Goal: Information Seeking & Learning: Learn about a topic

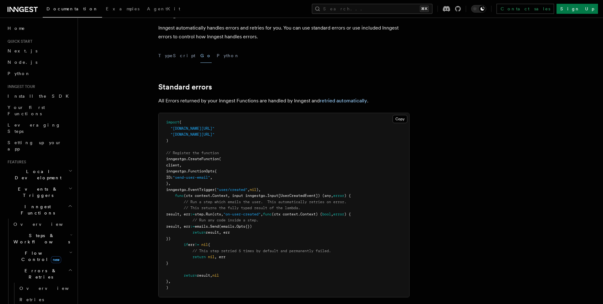
click at [28, 9] on icon at bounding box center [23, 10] width 30 height 8
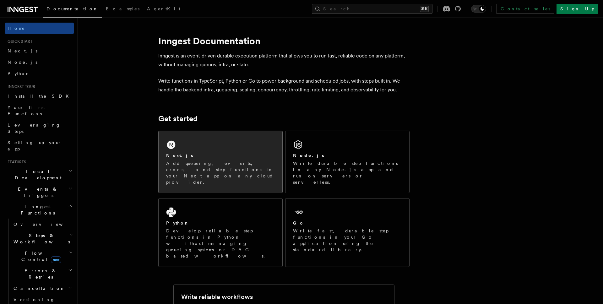
click at [217, 146] on div "Next.js Add queueing, events, crons, and step functions to your Next app on any…" at bounding box center [221, 162] width 124 height 62
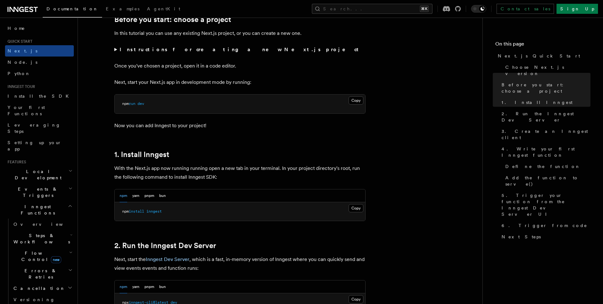
scroll to position [229, 0]
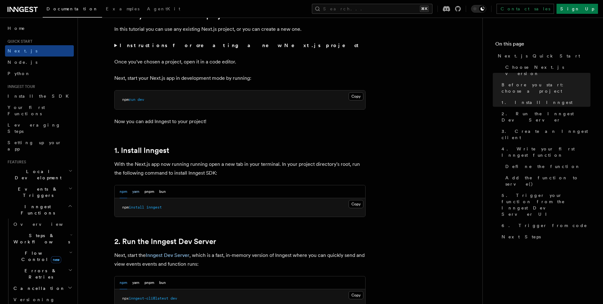
click at [136, 191] on button "yarn" at bounding box center [135, 191] width 7 height 13
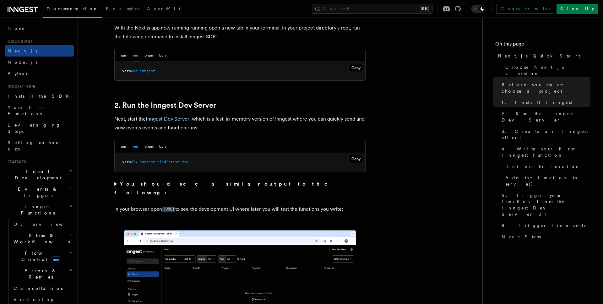
scroll to position [389, 0]
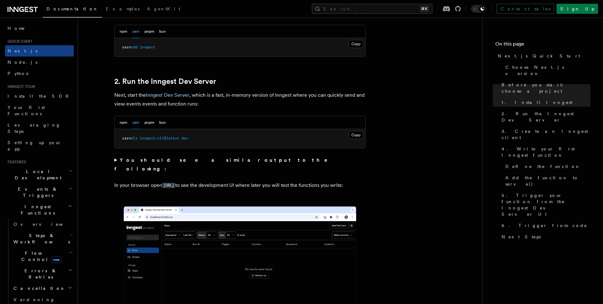
click at [116, 160] on summary "You should see a similar output to the following:" at bounding box center [239, 165] width 251 height 18
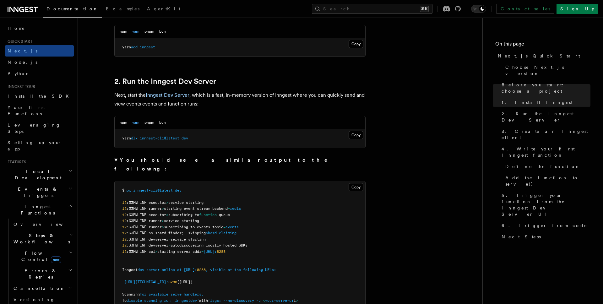
click at [116, 160] on summary "You should see a similar output to the following:" at bounding box center [239, 165] width 251 height 18
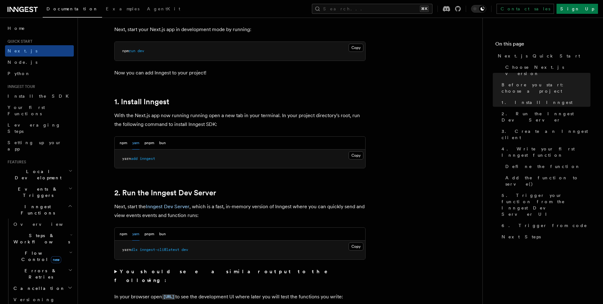
scroll to position [277, 0]
click at [358, 158] on button "Copy Copied" at bounding box center [356, 156] width 15 height 8
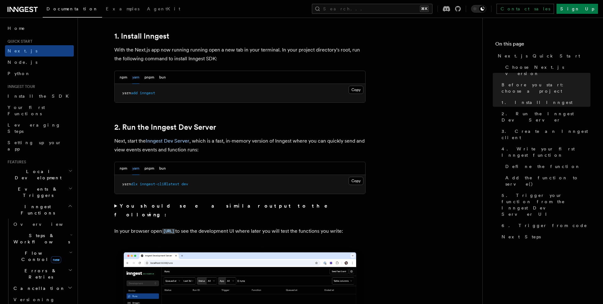
scroll to position [341, 0]
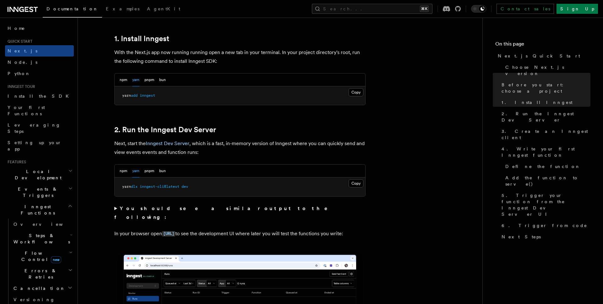
click at [121, 208] on strong "You should see a similar output to the following:" at bounding box center [225, 212] width 222 height 15
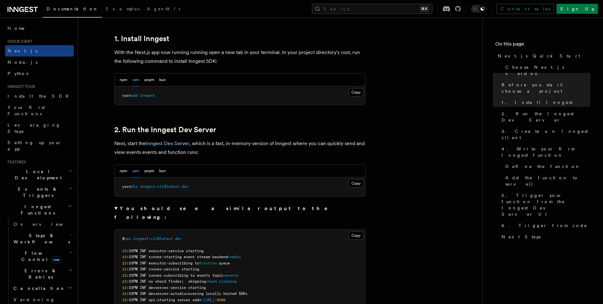
click at [121, 208] on strong "You should see a similar output to the following:" at bounding box center [225, 212] width 222 height 15
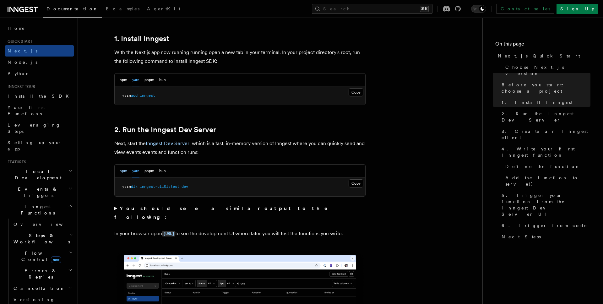
click at [124, 172] on button "npm" at bounding box center [124, 171] width 8 height 13
click at [356, 183] on button "Copy Copied" at bounding box center [356, 183] width 15 height 8
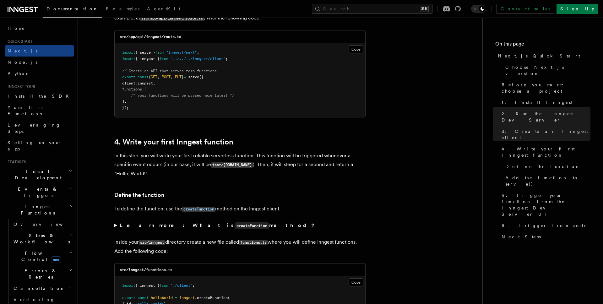
scroll to position [904, 0]
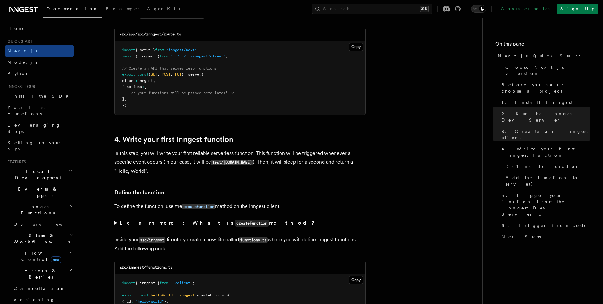
click at [139, 224] on strong "Learn more: What is createFunction method?" at bounding box center [218, 223] width 196 height 6
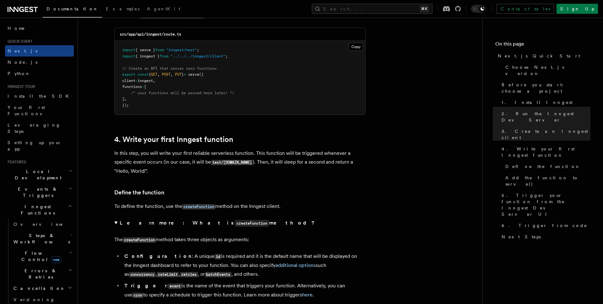
click at [139, 224] on strong "Learn more: What is createFunction method?" at bounding box center [218, 223] width 196 height 6
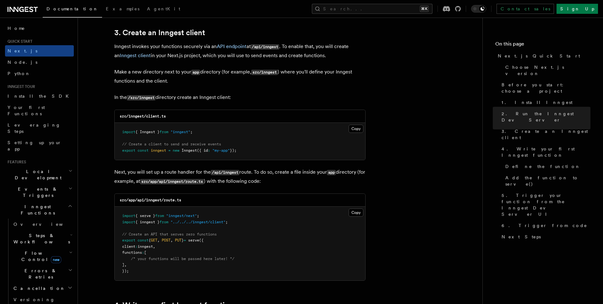
scroll to position [738, 0]
drag, startPoint x: 169, startPoint y: 118, endPoint x: 147, endPoint y: 119, distance: 22.0
click at [147, 119] on div "src/inngest/client.ts" at bounding box center [240, 117] width 251 height 13
copy code "client.ts"
click at [356, 127] on button "Copy Copied" at bounding box center [356, 129] width 15 height 8
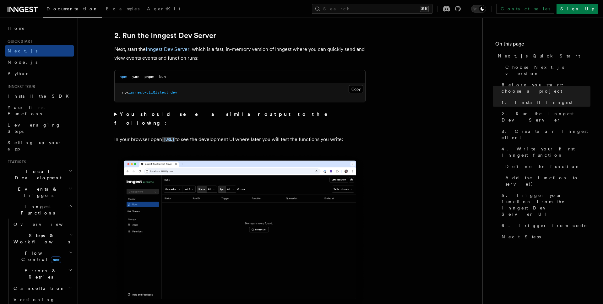
scroll to position [436, 0]
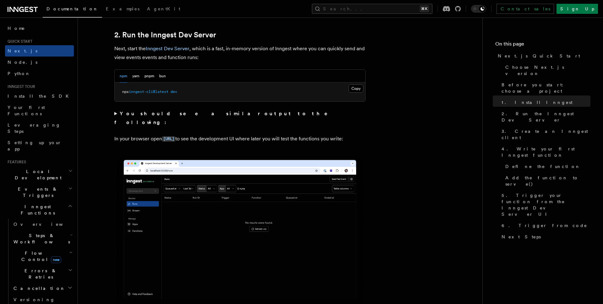
click at [116, 116] on summary "You should see a similar output to the following:" at bounding box center [239, 118] width 251 height 18
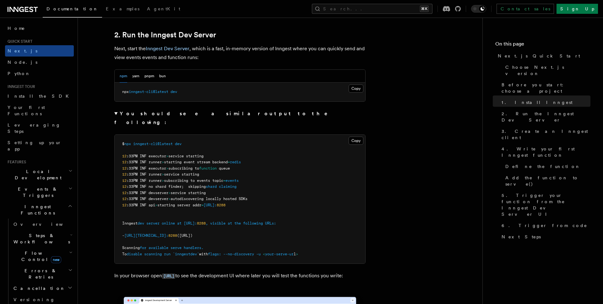
click at [119, 116] on strong "You should see a similar output to the following:" at bounding box center [225, 118] width 222 height 15
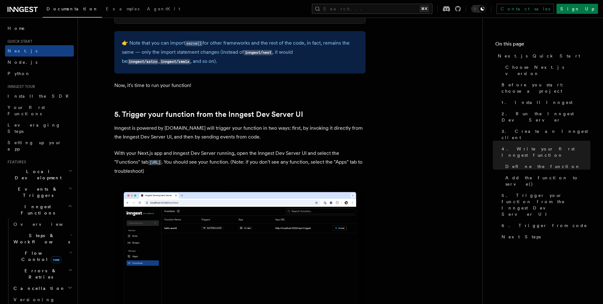
scroll to position [1374, 0]
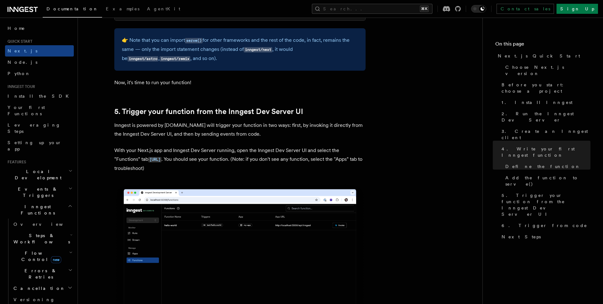
click at [247, 256] on img at bounding box center [239, 262] width 251 height 158
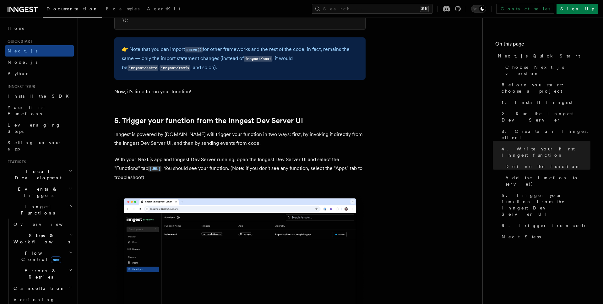
scroll to position [1364, 0]
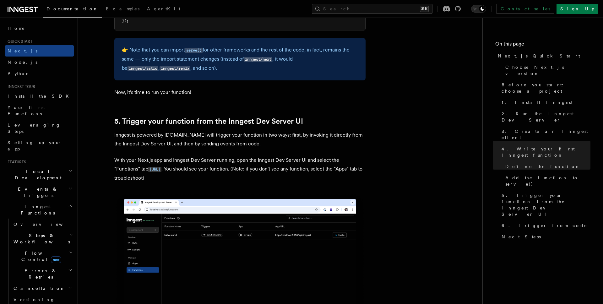
click at [40, 232] on span "Steps & Workflows" at bounding box center [40, 238] width 59 height 13
click at [42, 247] on link "Overview" at bounding box center [45, 252] width 57 height 11
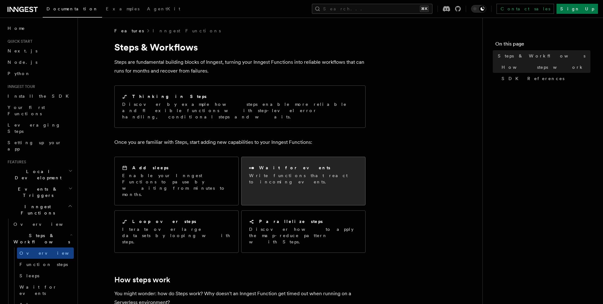
click at [278, 172] on p "Write functions that react to incoming events." at bounding box center [303, 178] width 109 height 13
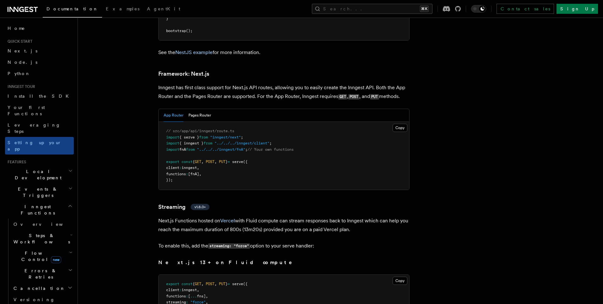
scroll to position [3811, 0]
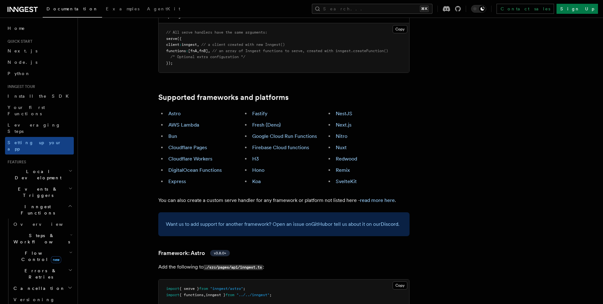
scroll to position [323, 0]
click at [189, 155] on link "Cloudflare Workers" at bounding box center [190, 158] width 44 height 6
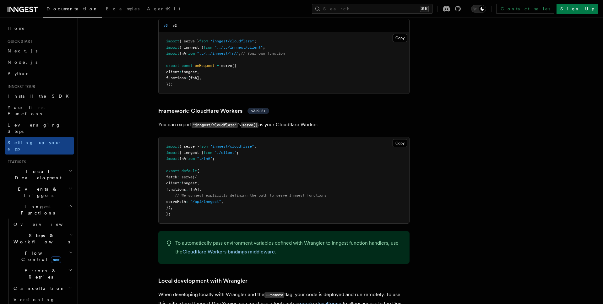
scroll to position [1077, 0]
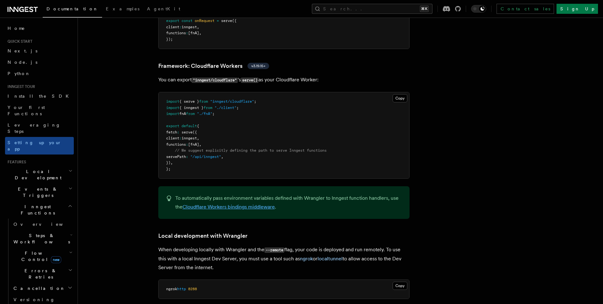
click at [245, 204] on link "Cloudflare Workers bindings middleware" at bounding box center [228, 207] width 92 height 6
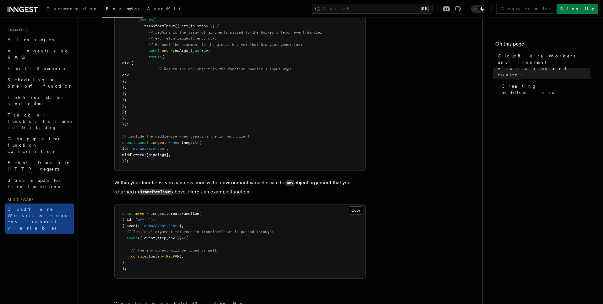
scroll to position [102, 0]
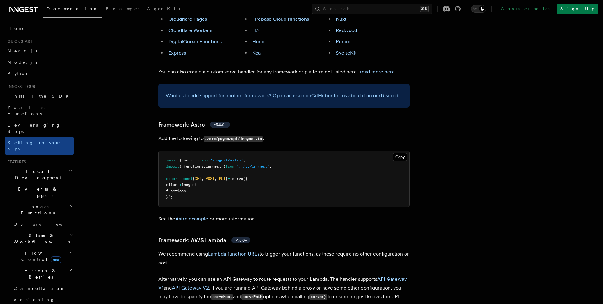
scroll to position [448, 0]
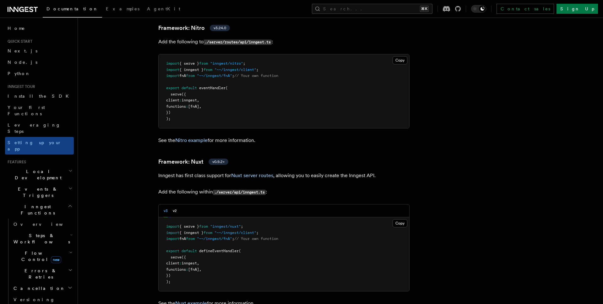
scroll to position [4171, 0]
click at [31, 97] on span "Install the SDK" at bounding box center [40, 96] width 65 height 5
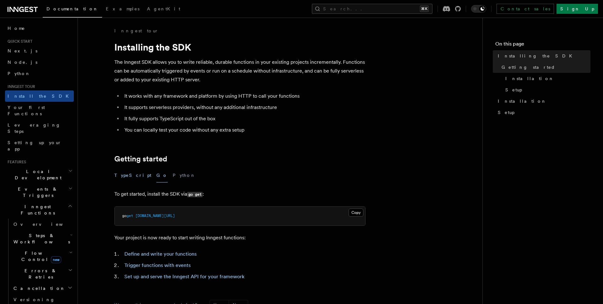
click at [128, 175] on button "TypeScript" at bounding box center [132, 175] width 37 height 14
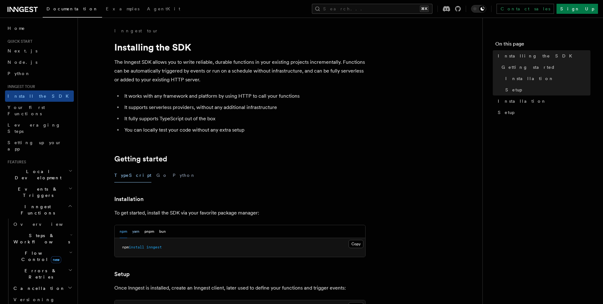
click at [136, 233] on button "yarn" at bounding box center [135, 231] width 7 height 13
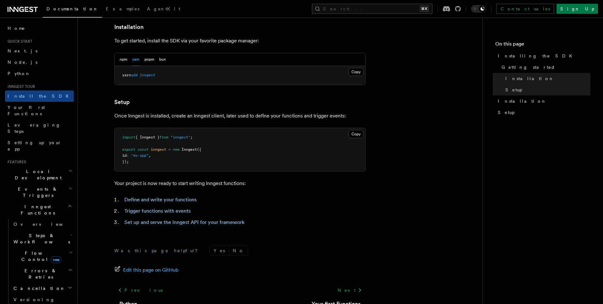
scroll to position [187, 0]
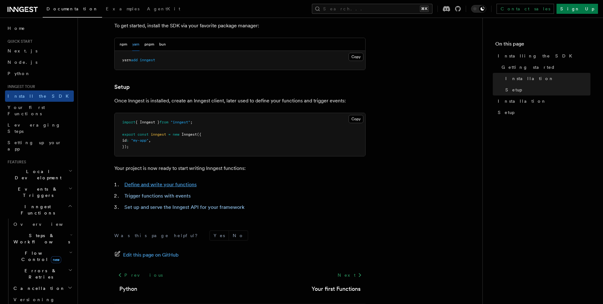
click at [185, 183] on link "Define and write your functions" at bounding box center [160, 185] width 72 height 6
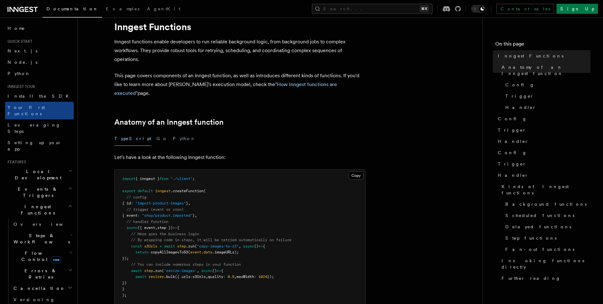
scroll to position [42, 0]
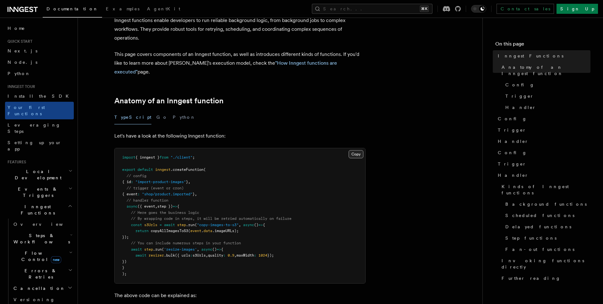
click at [353, 150] on button "Copy Copied" at bounding box center [356, 154] width 15 height 8
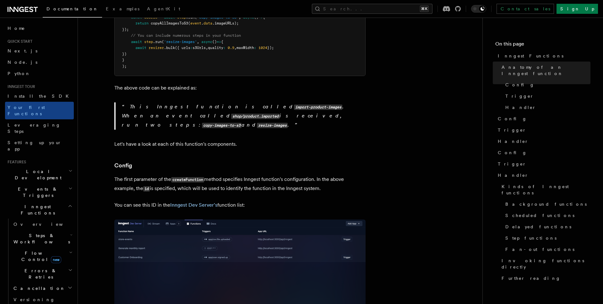
scroll to position [237, 0]
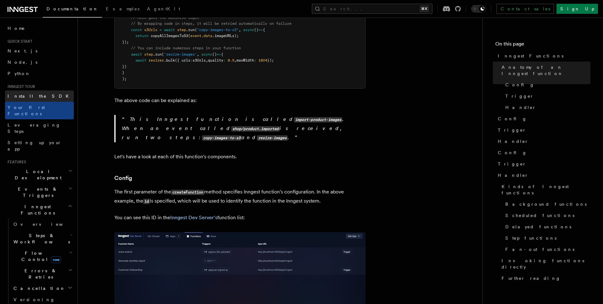
click at [27, 96] on span "Install the SDK" at bounding box center [40, 96] width 65 height 5
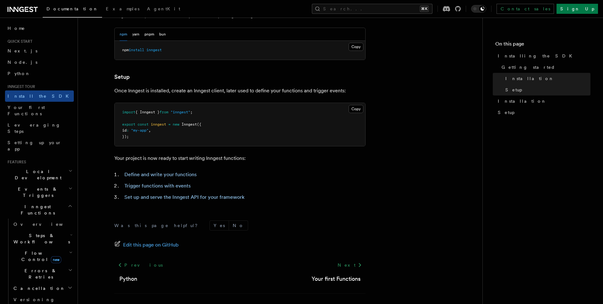
scroll to position [218, 0]
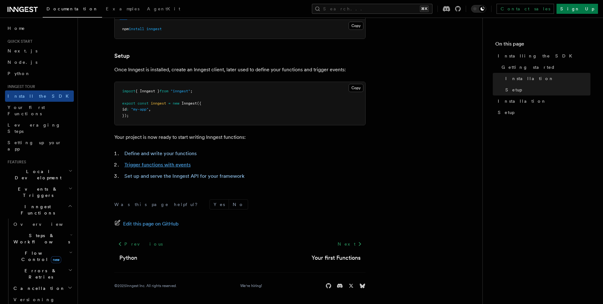
click at [178, 164] on link "Trigger functions with events" at bounding box center [157, 165] width 66 height 6
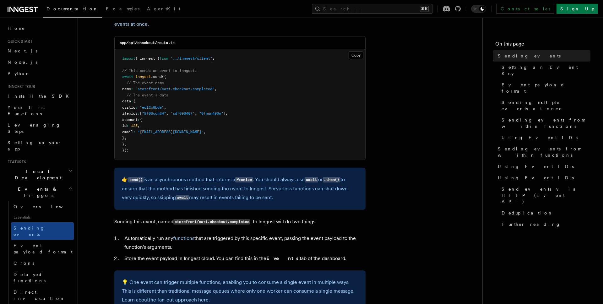
scroll to position [170, 0]
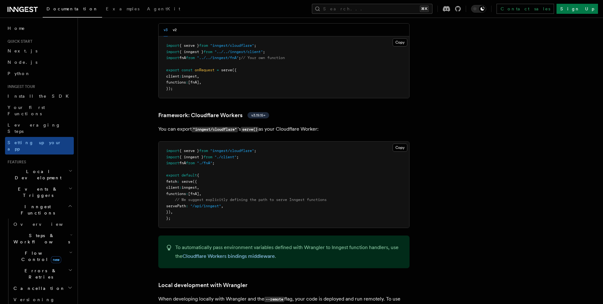
scroll to position [1028, 0]
click at [182, 183] on pre "import { serve } from "inngest/cloudflare" ; import { inngest } from "./client"…" at bounding box center [284, 184] width 251 height 86
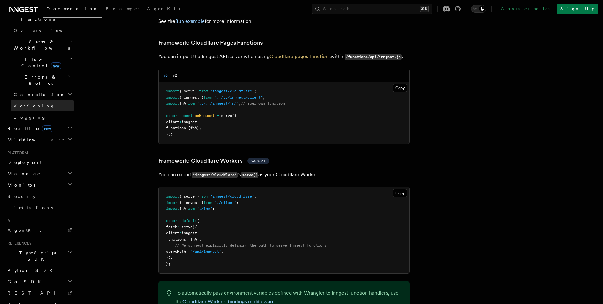
scroll to position [198, 0]
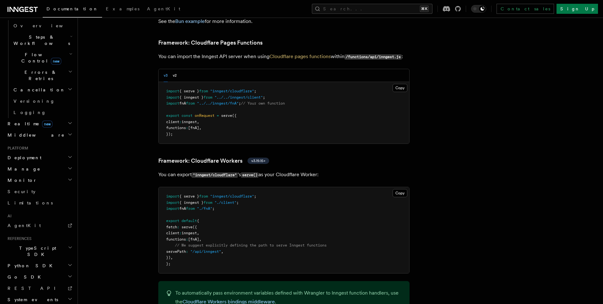
click at [57, 242] on h2 "TypeScript SDK" at bounding box center [39, 251] width 69 height 18
click at [53, 260] on link "Introduction" at bounding box center [42, 265] width 63 height 11
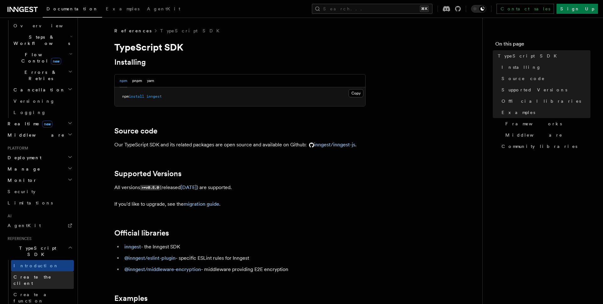
click at [55, 271] on link "Create the client" at bounding box center [42, 280] width 63 height 18
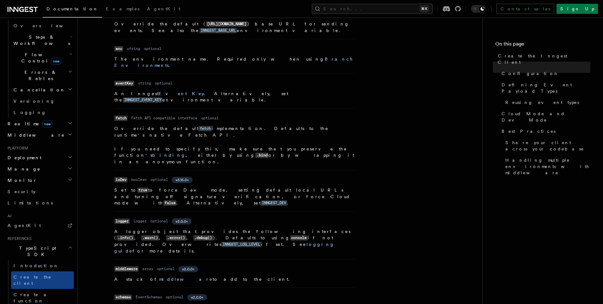
scroll to position [213, 0]
click at [46, 291] on span "Create a function" at bounding box center [44, 297] width 60 height 13
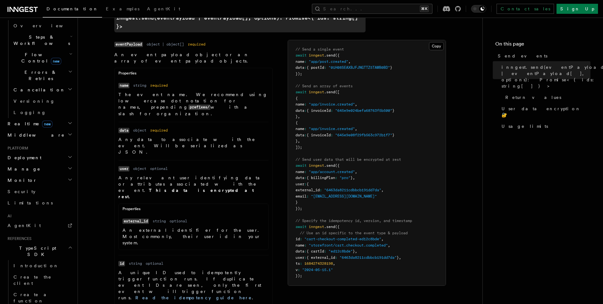
scroll to position [215, 0]
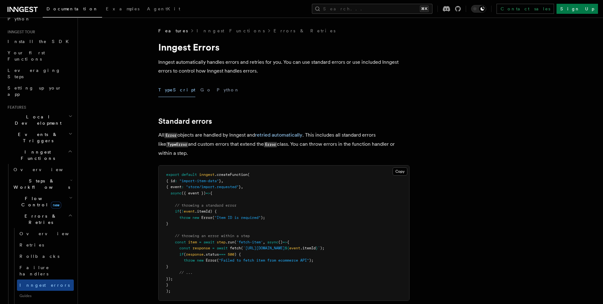
scroll to position [57, 0]
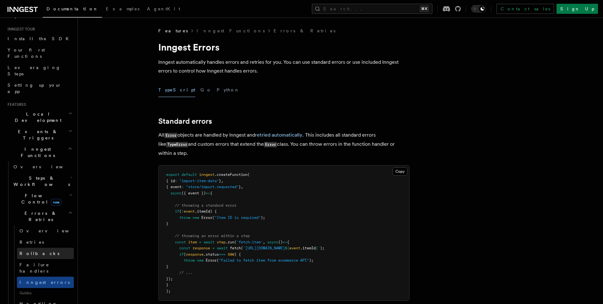
click at [43, 248] on link "Rollbacks" at bounding box center [45, 253] width 57 height 11
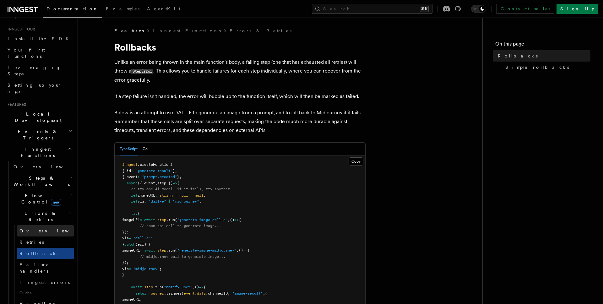
click at [42, 225] on link "Overview" at bounding box center [45, 230] width 57 height 11
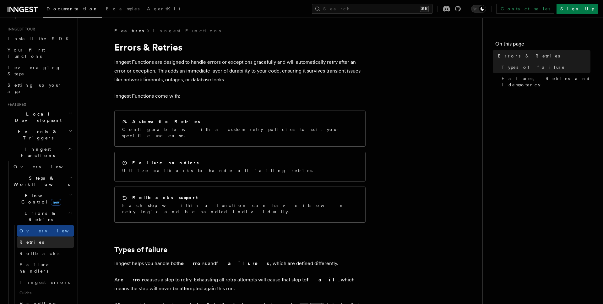
click at [41, 236] on link "Retries" at bounding box center [45, 241] width 57 height 11
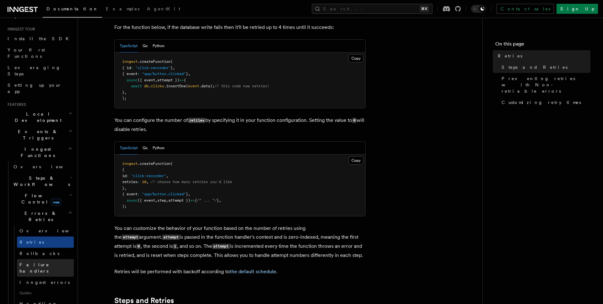
scroll to position [98, 0]
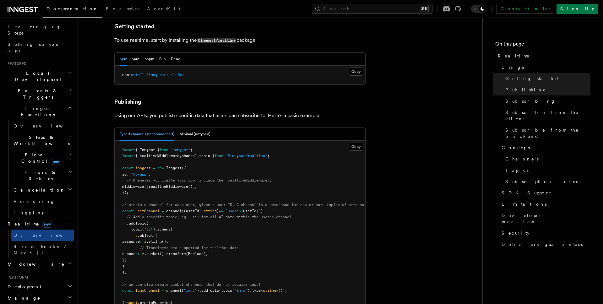
scroll to position [322, 0]
click at [46, 281] on h2 "Deployment" at bounding box center [39, 286] width 69 height 11
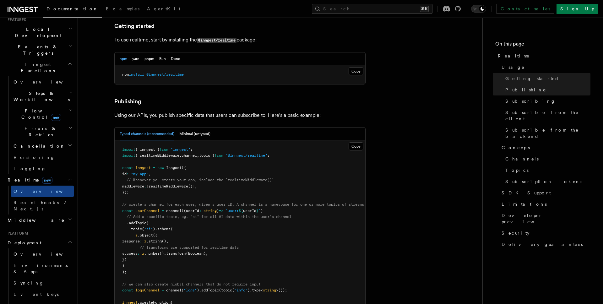
scroll to position [144, 0]
click at [41, 247] on link "Overview" at bounding box center [42, 252] width 63 height 11
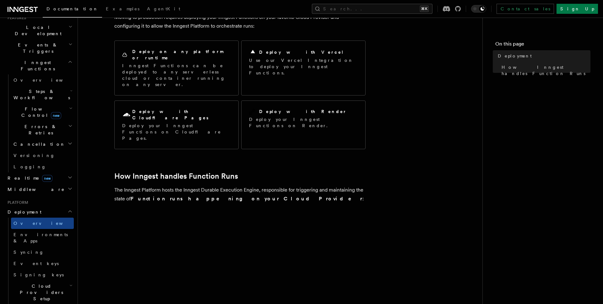
scroll to position [69, 0]
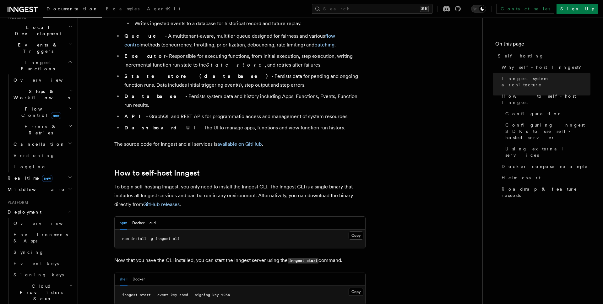
scroll to position [508, 0]
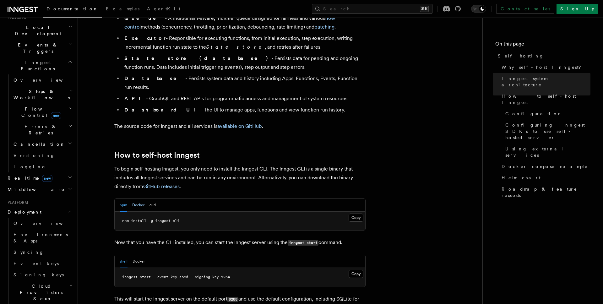
click at [138, 199] on button "Docker" at bounding box center [138, 205] width 12 height 13
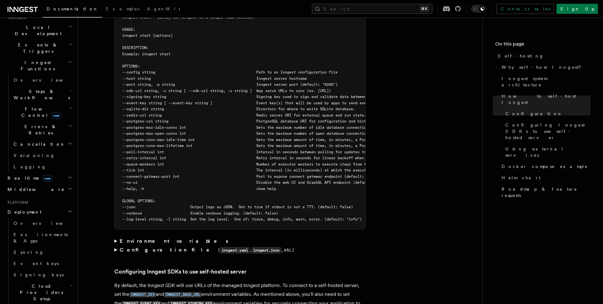
scroll to position [1128, 0]
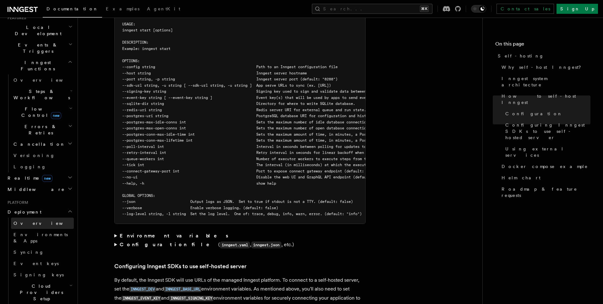
click at [31, 218] on link "Overview" at bounding box center [42, 223] width 63 height 11
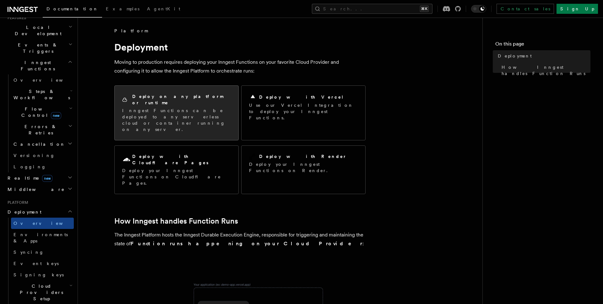
click at [178, 107] on p "Inngest Functions can be deployed to any serverless cloud or container running …" at bounding box center [176, 119] width 109 height 25
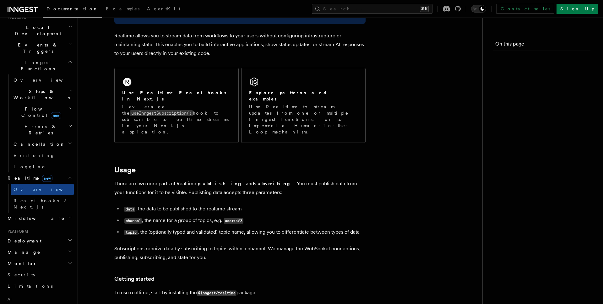
scroll to position [322, 0]
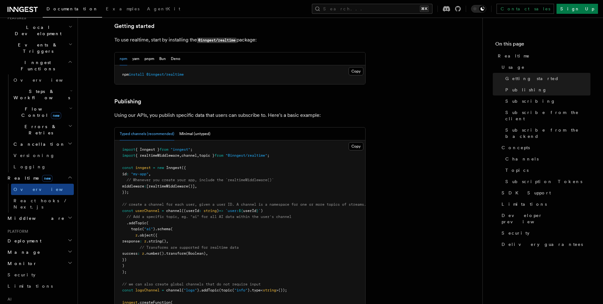
scroll to position [69, 0]
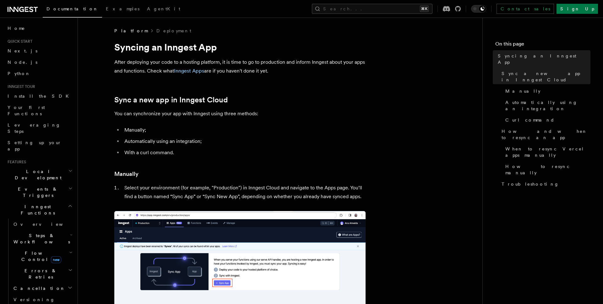
click at [54, 166] on h2 "Local Development" at bounding box center [39, 175] width 69 height 18
click at [37, 95] on link "Install the SDK" at bounding box center [39, 95] width 69 height 11
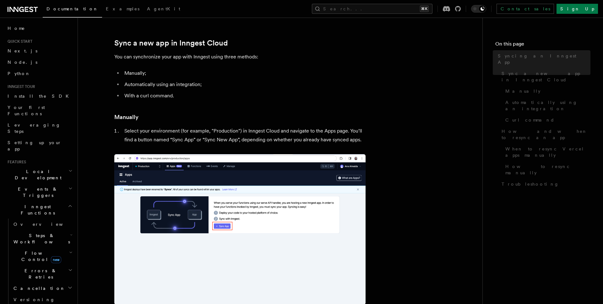
scroll to position [65, 0]
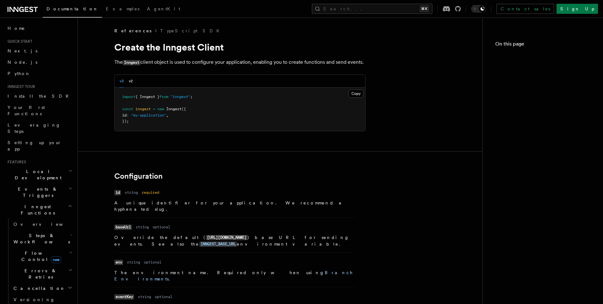
scroll to position [213, 0]
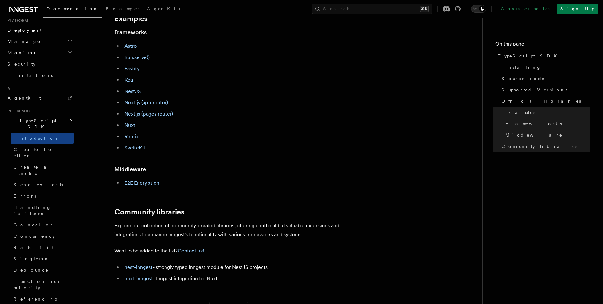
scroll to position [317, 0]
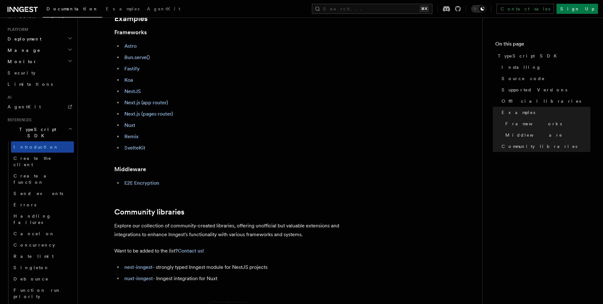
click at [32, 144] on span "Introduction" at bounding box center [36, 146] width 45 height 5
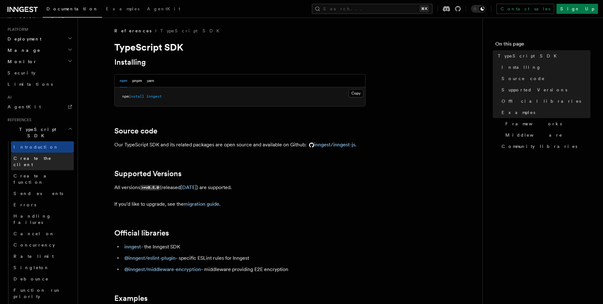
click at [35, 156] on span "Create the client" at bounding box center [33, 161] width 38 height 11
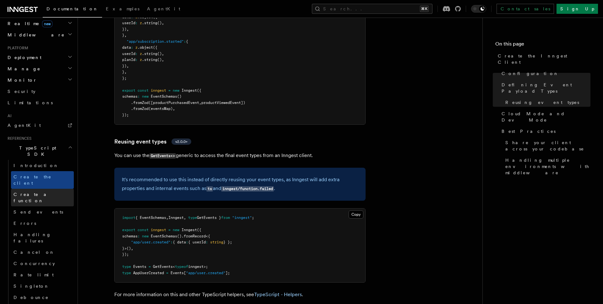
scroll to position [298, 0]
click at [39, 160] on link "Introduction" at bounding box center [42, 165] width 63 height 11
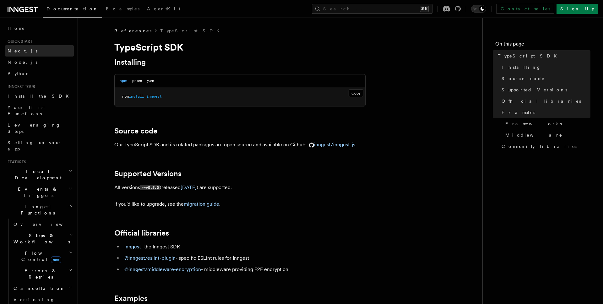
click at [16, 51] on span "Next.js" at bounding box center [23, 50] width 30 height 5
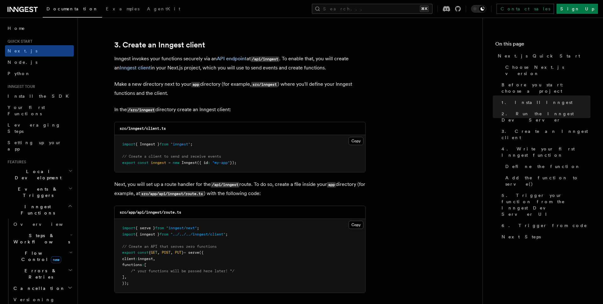
scroll to position [729, 0]
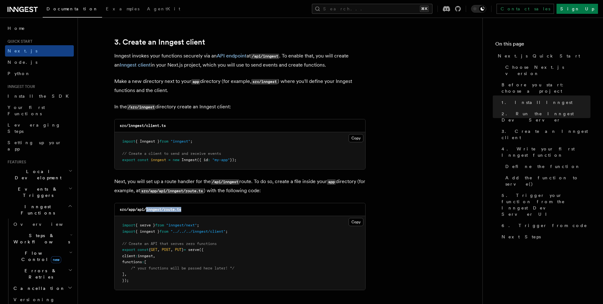
drag, startPoint x: 147, startPoint y: 209, endPoint x: 189, endPoint y: 209, distance: 42.7
click at [189, 209] on div "src/app/api/inngest/route.ts" at bounding box center [240, 209] width 251 height 13
copy code "inngest/route.ts"
click at [354, 220] on button "Copy Copied" at bounding box center [356, 222] width 15 height 8
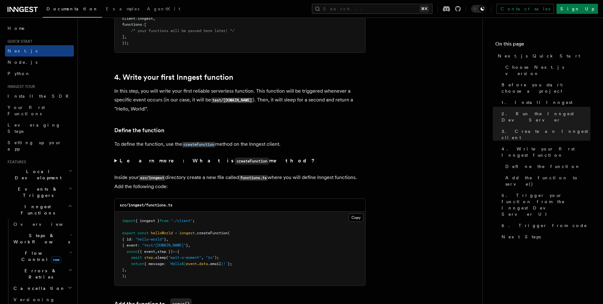
scroll to position [967, 0]
click at [352, 218] on button "Copy Copied" at bounding box center [356, 217] width 15 height 8
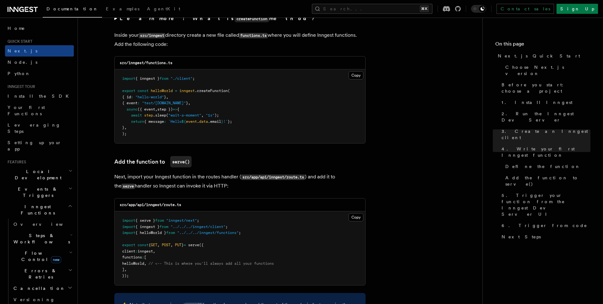
scroll to position [1110, 0]
click at [144, 262] on span "helloWorld" at bounding box center [133, 263] width 22 height 4
copy span "helloWorld"
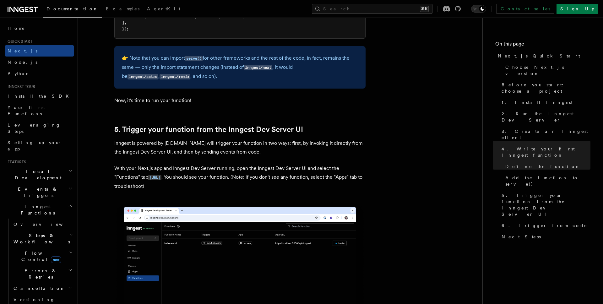
scroll to position [1359, 0]
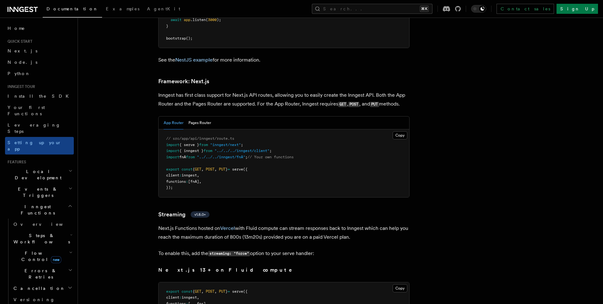
scroll to position [3838, 0]
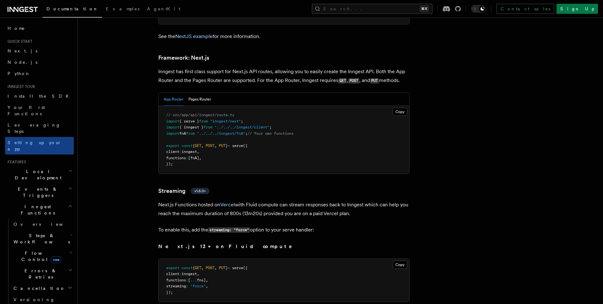
click at [222, 264] on pre "export const { GET , POST , PUT } = serve ({ client : inngest , functions : [ .…" at bounding box center [284, 280] width 251 height 43
drag, startPoint x: 222, startPoint y: 264, endPoint x: 163, endPoint y: 265, distance: 59.7
click at [163, 265] on pre "export const { GET , POST , PUT } = serve ({ client : inngest , functions : [ .…" at bounding box center [284, 280] width 251 height 43
click at [251, 259] on pre "export const { GET , POST , PUT } = serve ({ client : inngest , functions : [ .…" at bounding box center [284, 280] width 251 height 43
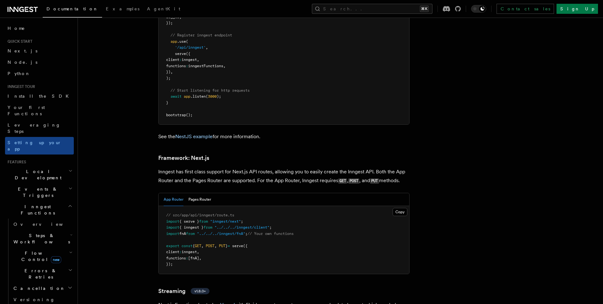
scroll to position [3738, 0]
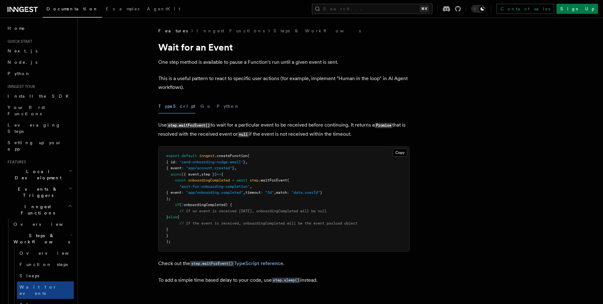
scroll to position [8, 0]
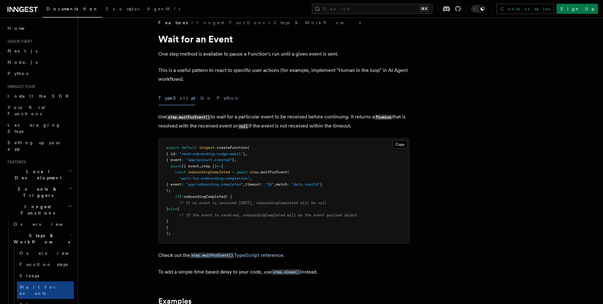
click at [269, 176] on pre "export default inngest .createFunction ( { id : "send-onboarding-nudge-email" }…" at bounding box center [284, 190] width 251 height 105
click at [286, 188] on pre "export default inngest .createFunction ( { id : "send-onboarding-nudge-email" }…" at bounding box center [284, 190] width 251 height 105
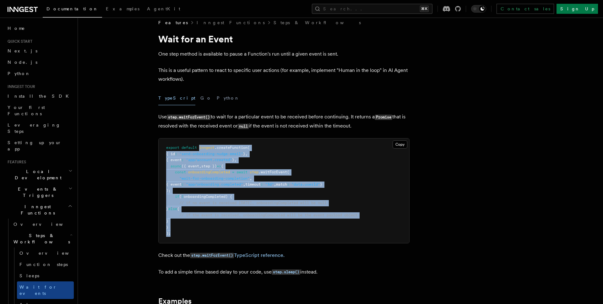
drag, startPoint x: 200, startPoint y: 148, endPoint x: 224, endPoint y: 231, distance: 86.9
click at [224, 231] on pre "export default inngest .createFunction ( { id : "send-onboarding-nudge-email" }…" at bounding box center [284, 190] width 251 height 105
click at [231, 226] on pre "export default inngest .createFunction ( { id : "send-onboarding-nudge-email" }…" at bounding box center [284, 190] width 251 height 105
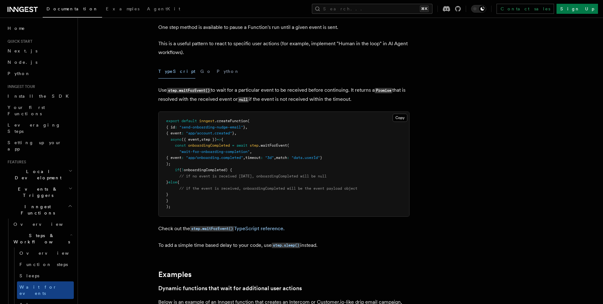
scroll to position [35, 0]
click at [41, 262] on span "Function steps" at bounding box center [43, 264] width 48 height 5
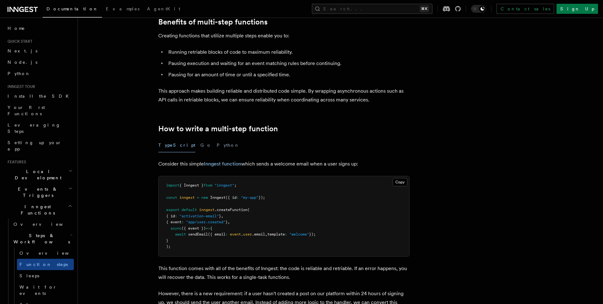
scroll to position [116, 0]
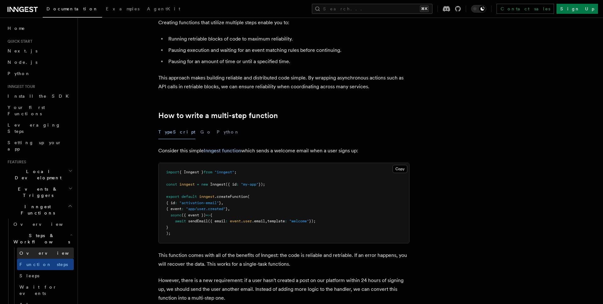
click at [33, 251] on span "Overview" at bounding box center [51, 253] width 65 height 5
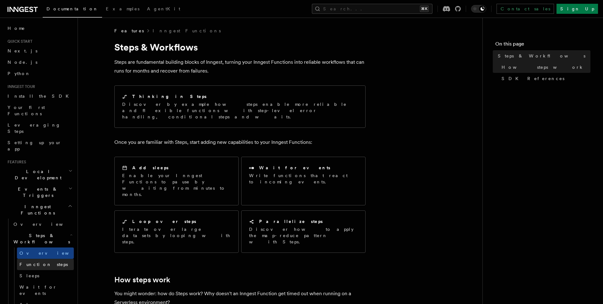
click at [38, 262] on span "Function steps" at bounding box center [43, 264] width 48 height 5
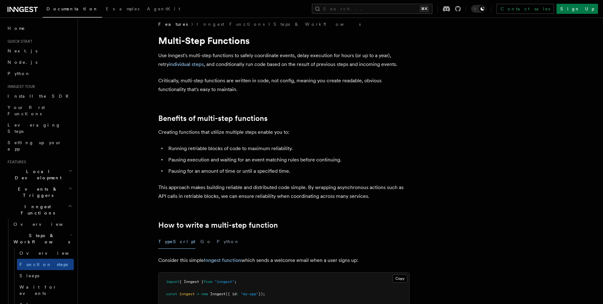
scroll to position [6, 0]
click at [28, 222] on span "Overview" at bounding box center [46, 224] width 65 height 5
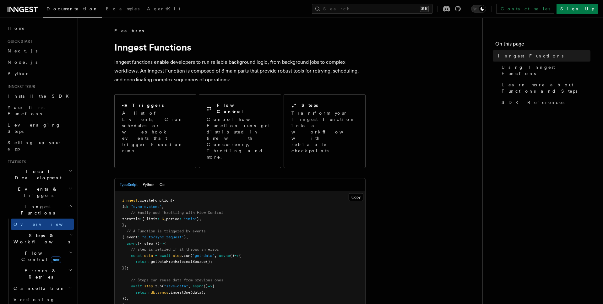
click at [46, 183] on h2 "Events & Triggers" at bounding box center [39, 192] width 69 height 18
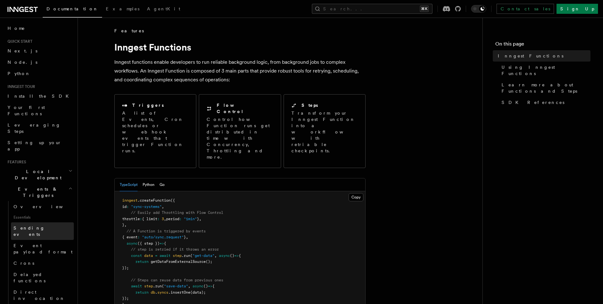
click at [41, 225] on span "Sending events" at bounding box center [44, 231] width 60 height 13
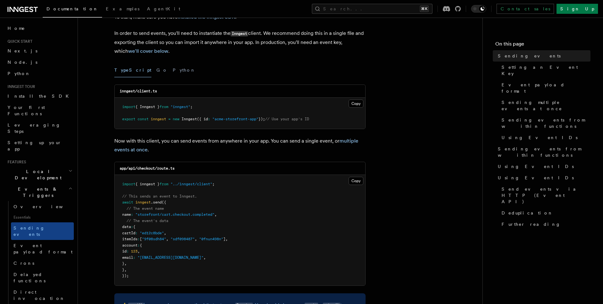
scroll to position [78, 0]
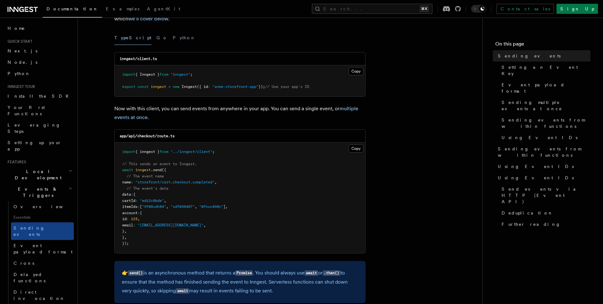
click at [138, 239] on pre "import { inngest } from "../inngest/client" ; // This sends an event to Inngest…" at bounding box center [240, 198] width 251 height 111
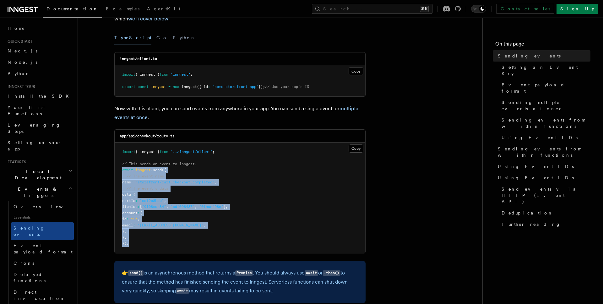
drag, startPoint x: 131, startPoint y: 243, endPoint x: 115, endPoint y: 172, distance: 72.9
click at [115, 172] on pre "import { inngest } from "../inngest/client" ; // This sends an event to Inngest…" at bounding box center [240, 198] width 251 height 111
copy code "await inngest .send ({ // The event name name : "storefront/cart.checkout.compl…"
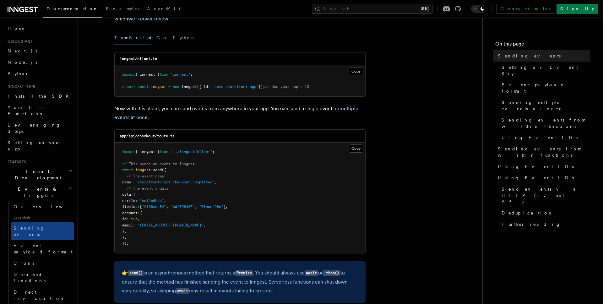
click at [279, 193] on pre "import { inngest } from "../inngest/client" ; // This sends an event to Inngest…" at bounding box center [240, 198] width 251 height 111
click at [26, 243] on span "Event payload format" at bounding box center [43, 248] width 59 height 11
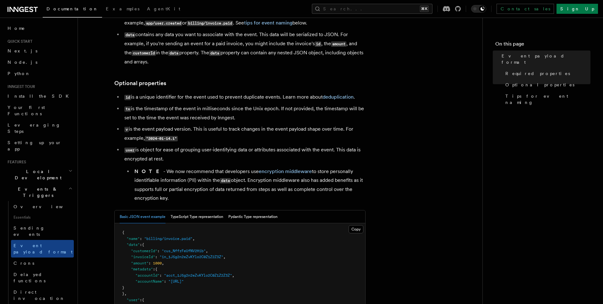
scroll to position [183, 0]
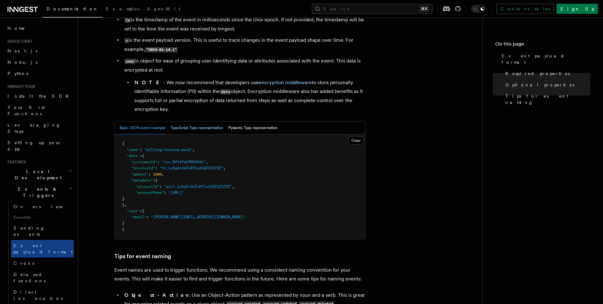
click at [204, 128] on button "TypeScript Type representation" at bounding box center [197, 128] width 53 height 13
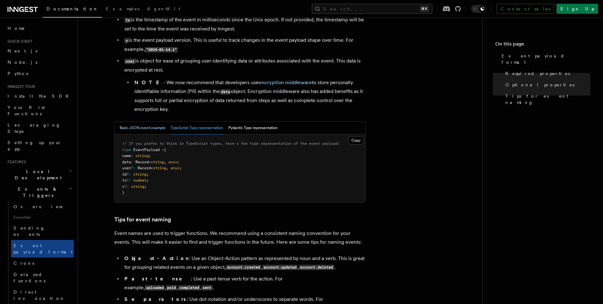
click at [145, 128] on button "Basic JSON event example" at bounding box center [143, 128] width 46 height 13
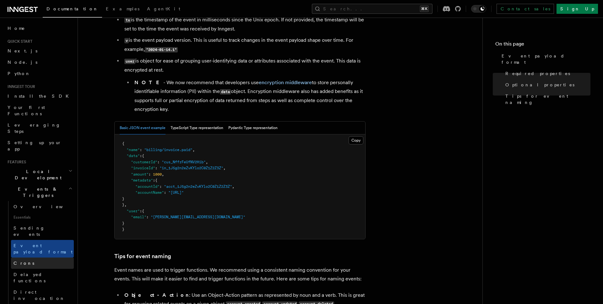
click at [38, 258] on link "Crons" at bounding box center [42, 263] width 63 height 11
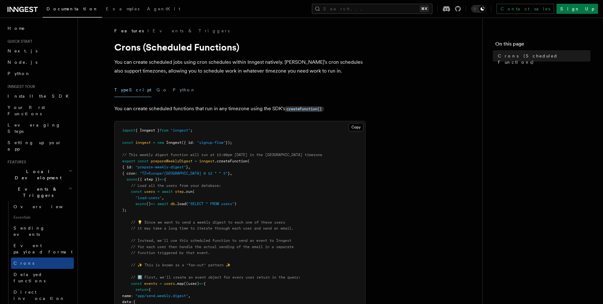
click at [34, 304] on span "Webhooks" at bounding box center [31, 310] width 35 height 6
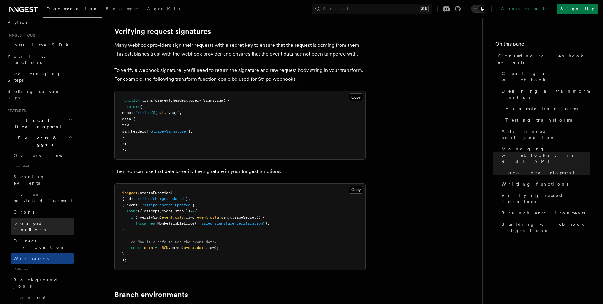
scroll to position [53, 0]
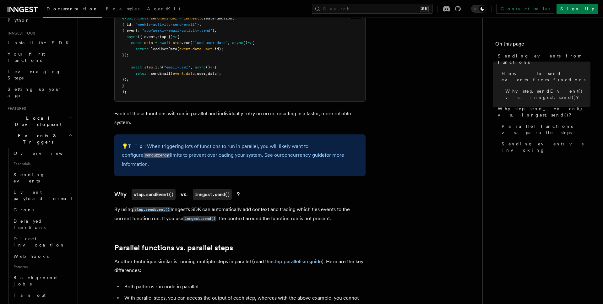
scroll to position [544, 0]
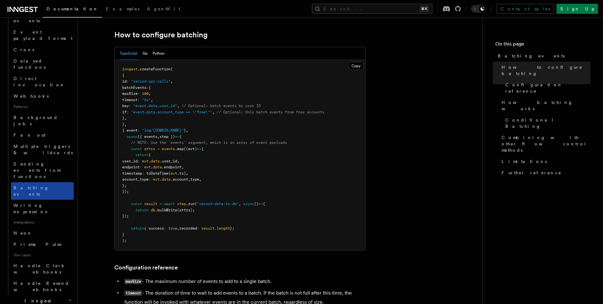
scroll to position [214, 0]
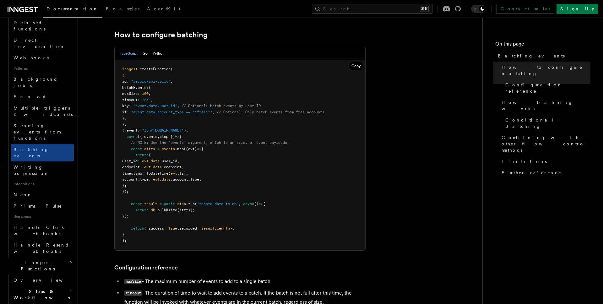
scroll to position [252, 0]
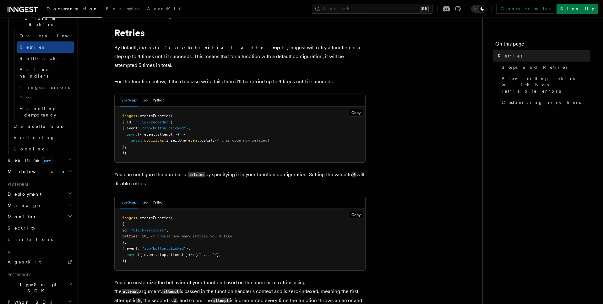
scroll to position [15, 0]
drag, startPoint x: 131, startPoint y: 227, endPoint x: 159, endPoint y: 227, distance: 28.3
click at [159, 234] on span "retries : 10 , // choose how many retries you'd like" at bounding box center [177, 236] width 110 height 4
copy span "retries : 10 ,"
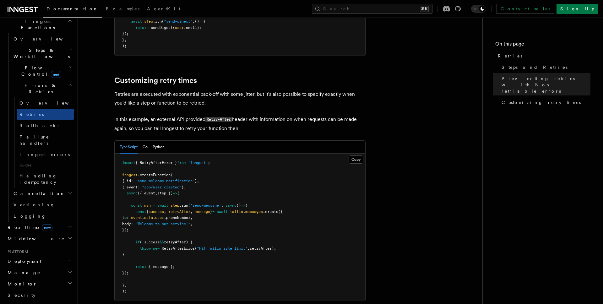
scroll to position [0, 0]
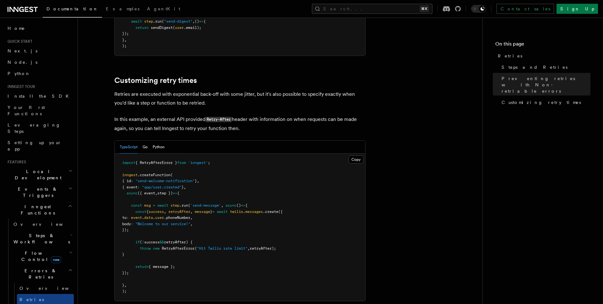
click at [32, 232] on span "Steps & Workflows" at bounding box center [40, 238] width 59 height 13
click at [33, 250] on span "Overview" at bounding box center [51, 253] width 65 height 6
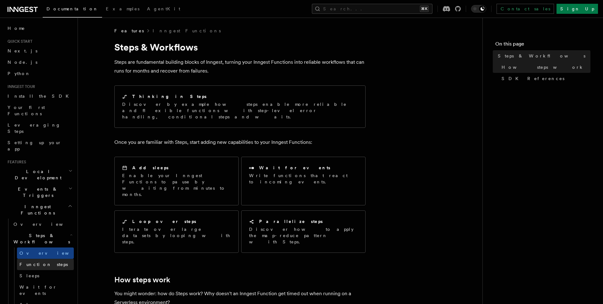
click at [33, 262] on span "Function steps" at bounding box center [43, 264] width 48 height 5
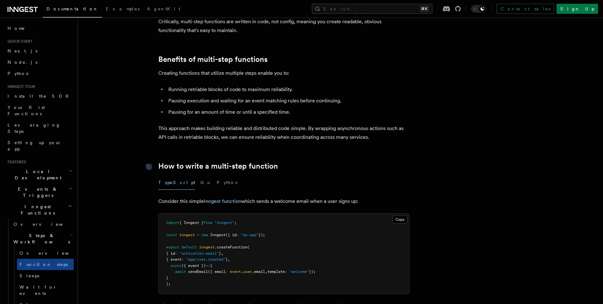
scroll to position [68, 0]
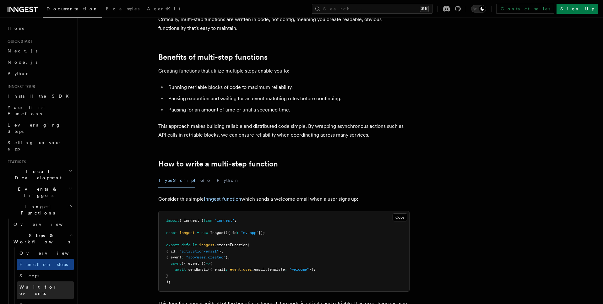
click at [43, 281] on link "Wait for events" at bounding box center [45, 290] width 57 height 18
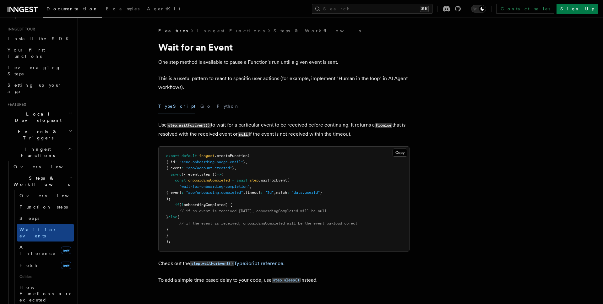
scroll to position [57, 0]
click at [45, 204] on span "Function steps" at bounding box center [43, 206] width 48 height 5
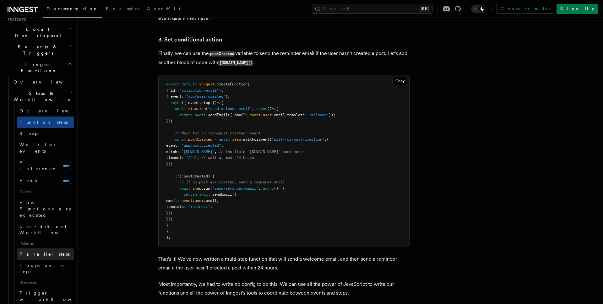
scroll to position [173, 0]
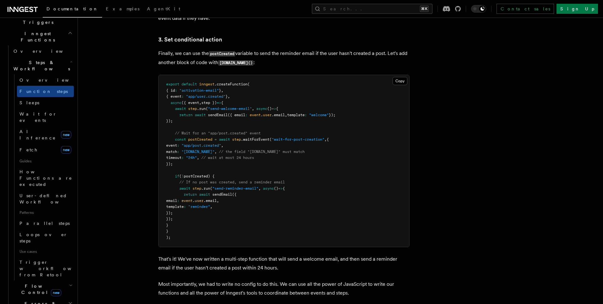
click at [36, 301] on span "Errors & Retries" at bounding box center [39, 307] width 57 height 13
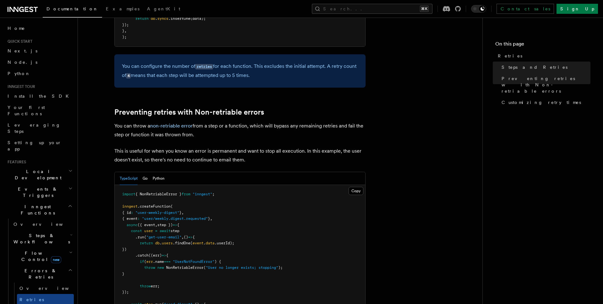
click at [70, 203] on icon "button" at bounding box center [70, 205] width 5 height 5
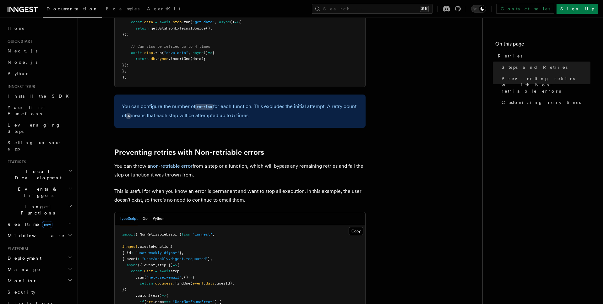
scroll to position [479, 0]
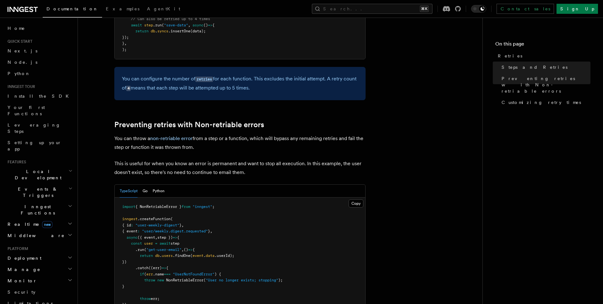
click at [70, 186] on icon "button" at bounding box center [70, 188] width 4 height 5
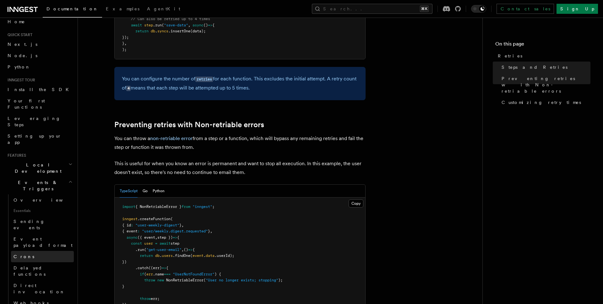
scroll to position [9, 0]
click at [46, 263] on span "Delayed functions" at bounding box center [30, 268] width 32 height 11
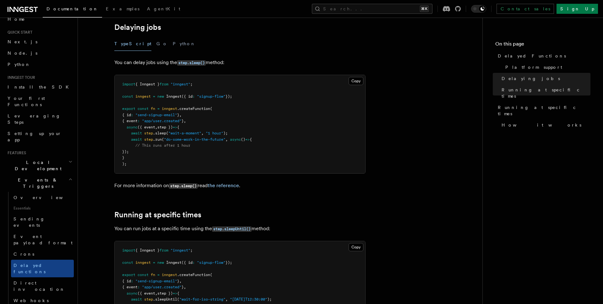
scroll to position [210, 0]
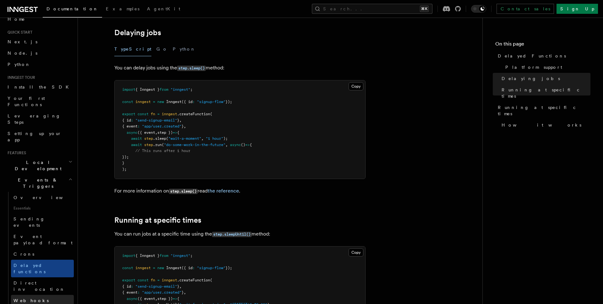
click at [39, 295] on link "Webhooks" at bounding box center [42, 300] width 63 height 11
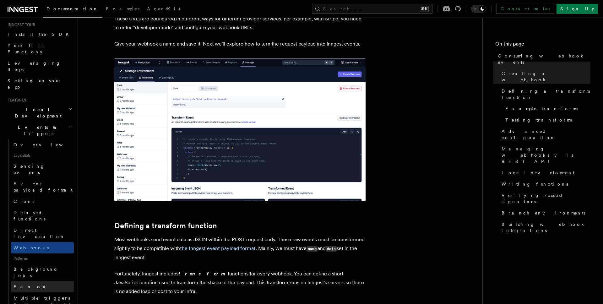
scroll to position [62, 0]
click at [44, 295] on span "Multiple triggers & wildcards" at bounding box center [43, 300] width 59 height 11
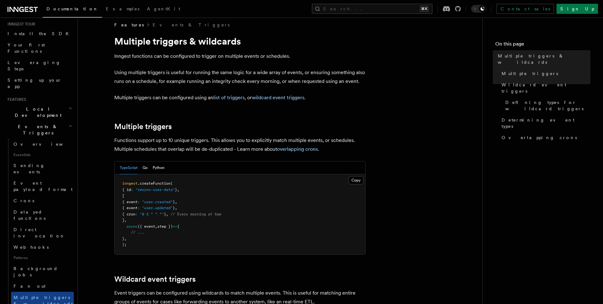
scroll to position [6, 0]
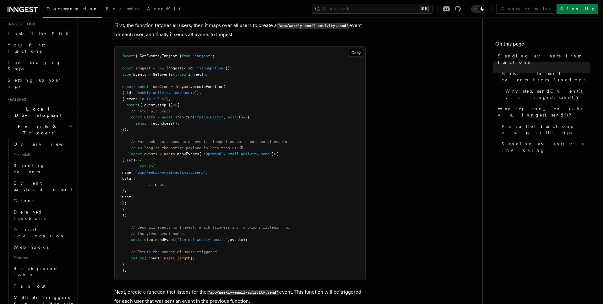
scroll to position [240, 0]
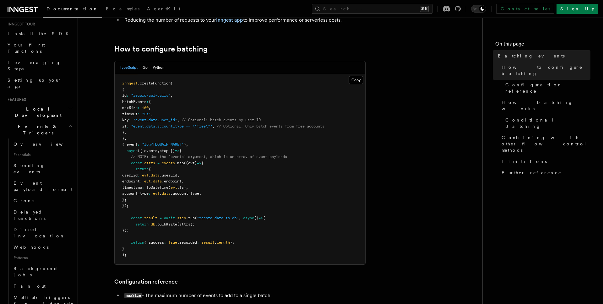
scroll to position [99, 0]
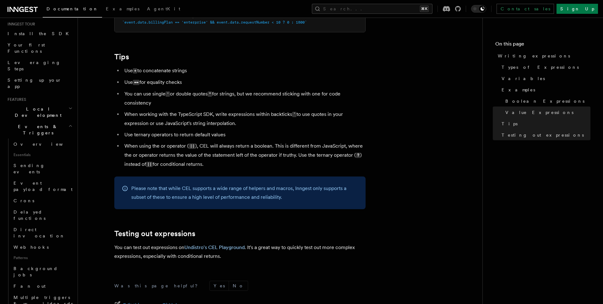
scroll to position [612, 0]
